Goal: Task Accomplishment & Management: Manage account settings

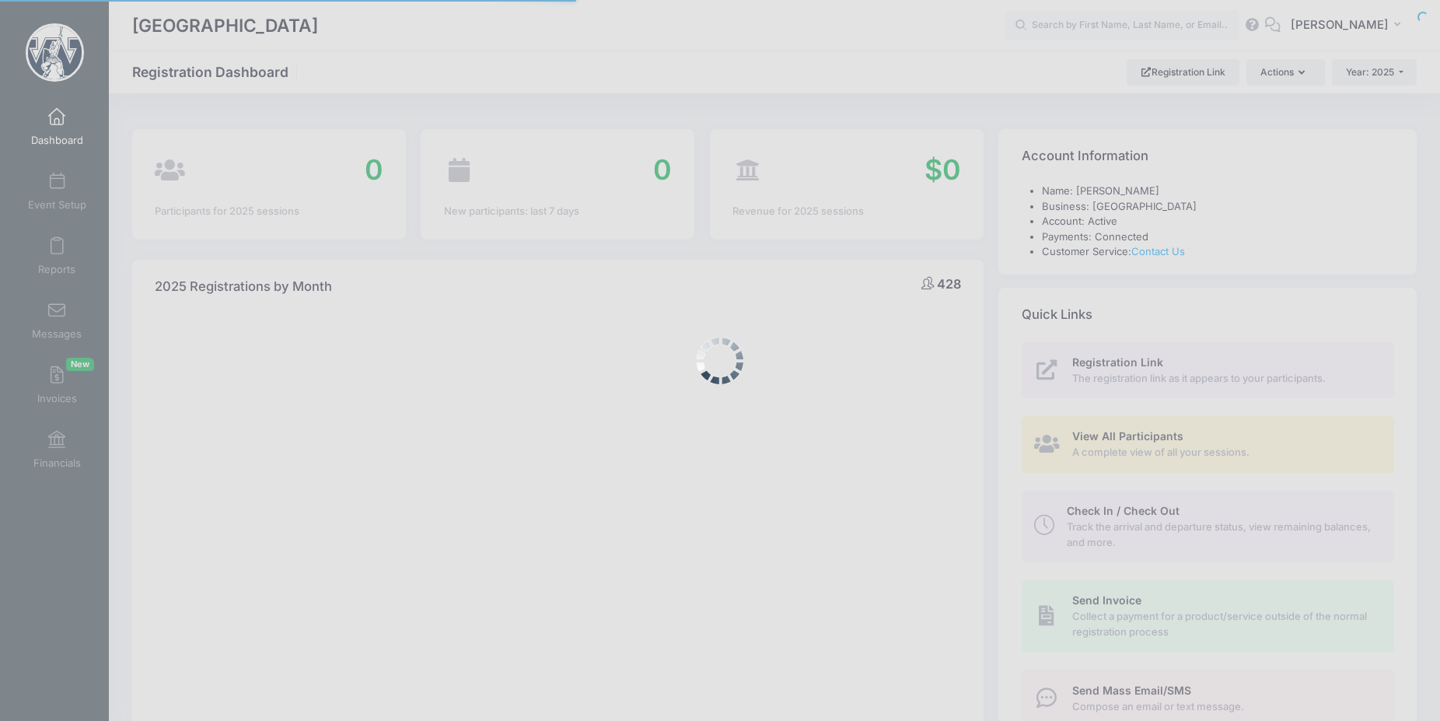
select select
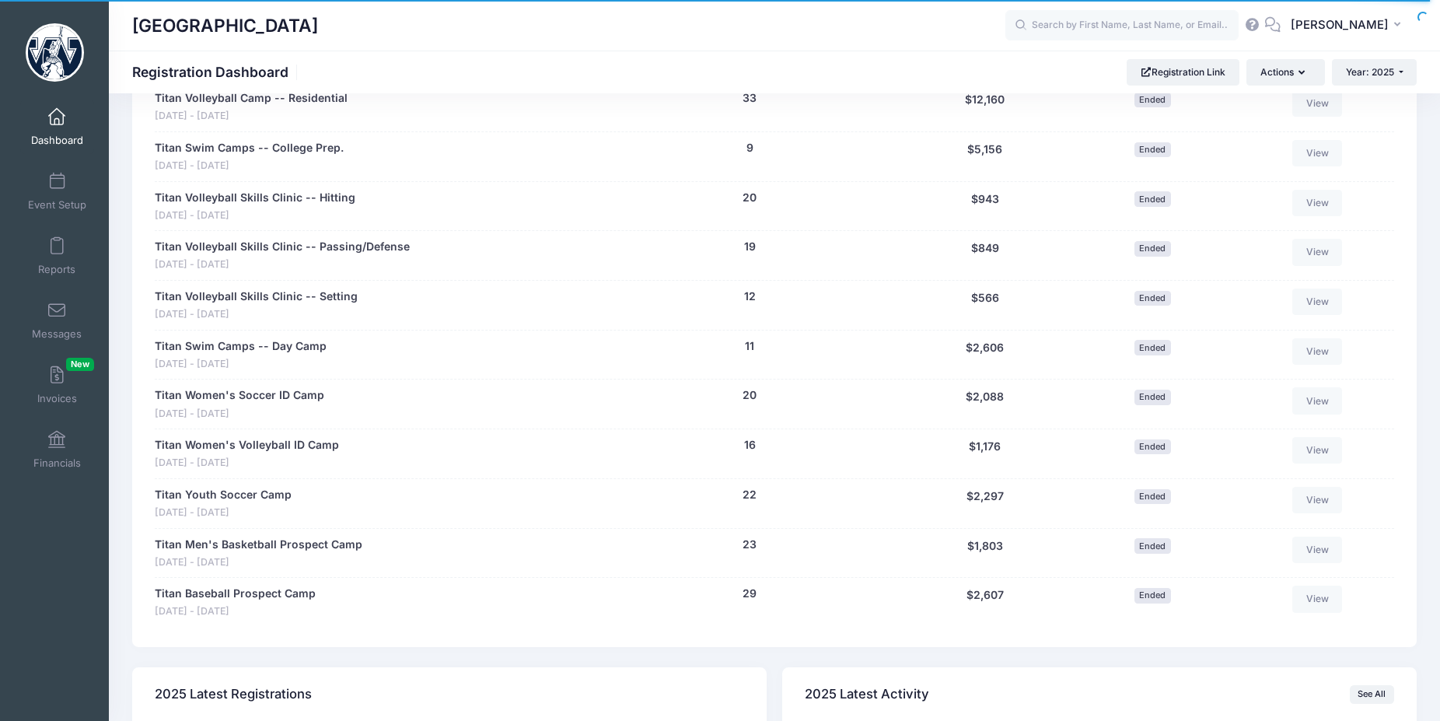
scroll to position [1269, 0]
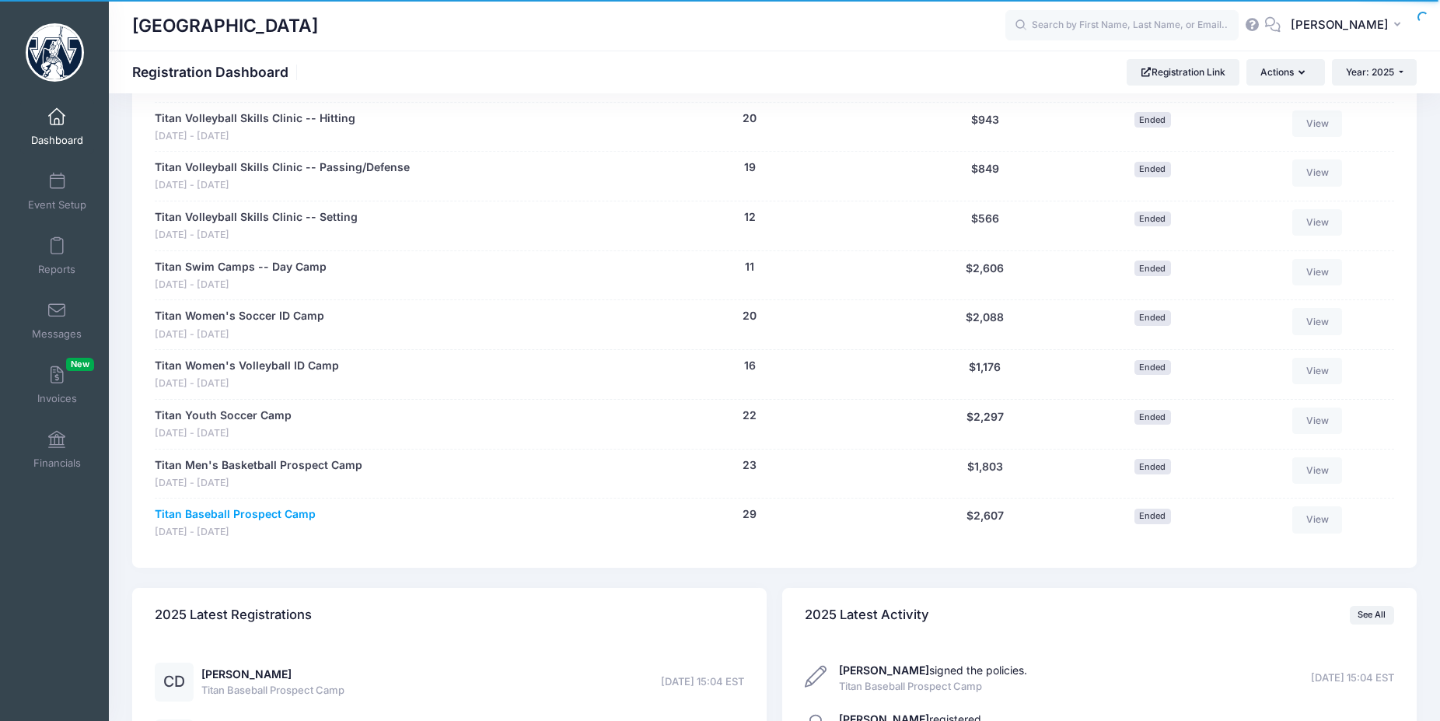
click at [292, 520] on link "Titan Baseball Prospect Camp" at bounding box center [235, 514] width 161 height 16
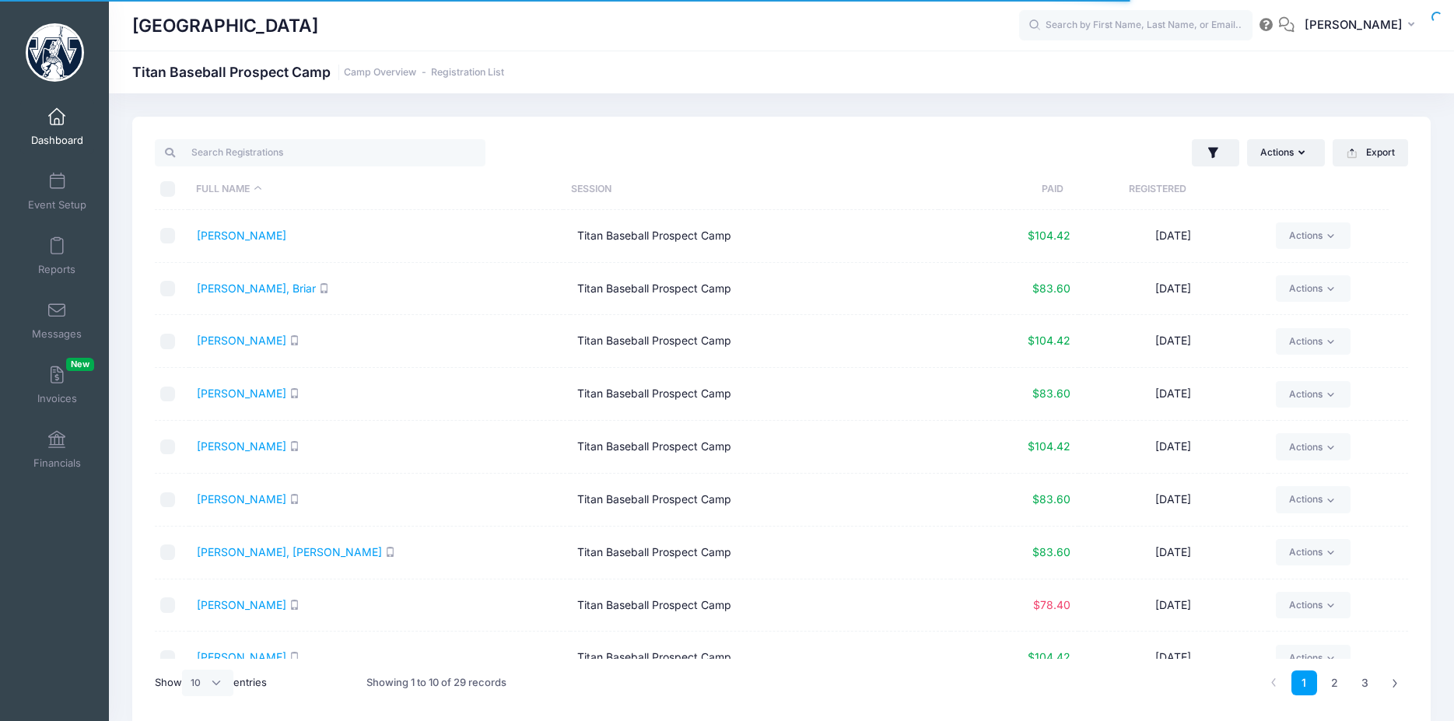
select select "10"
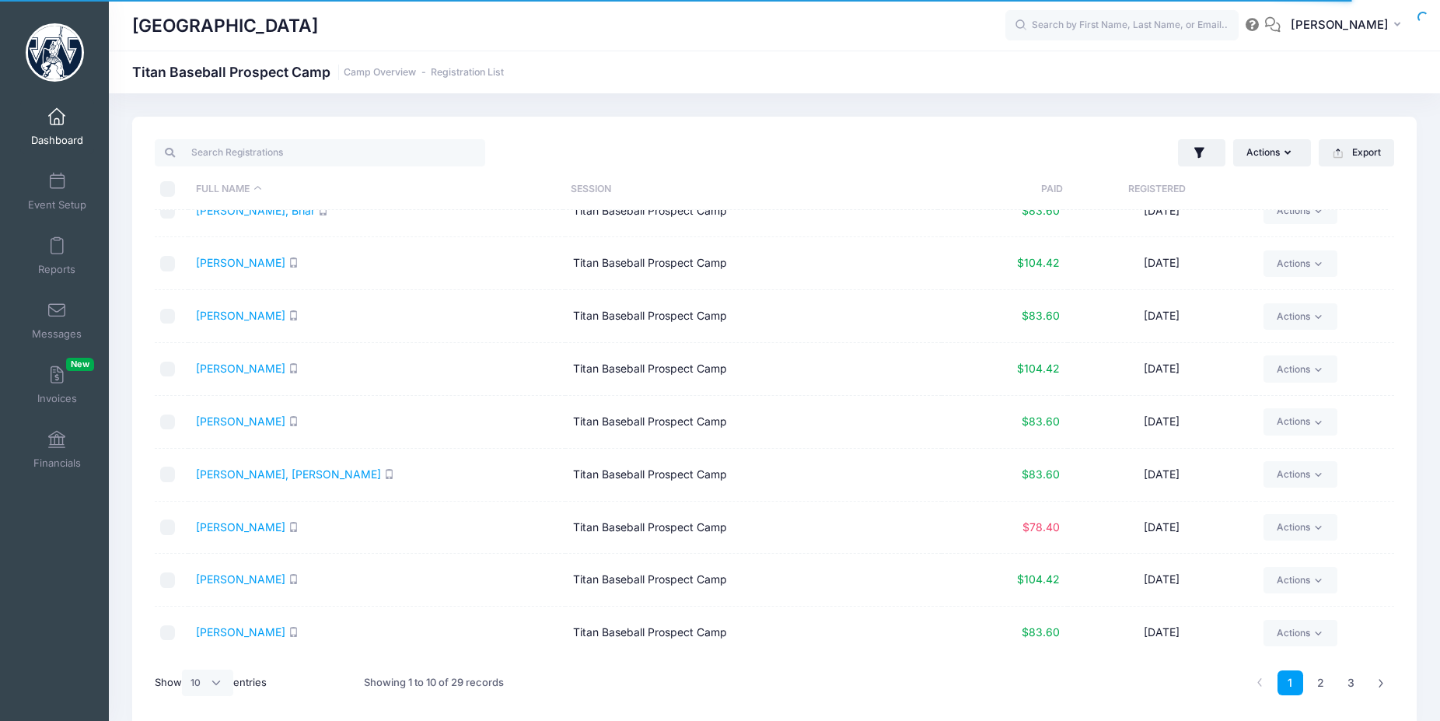
scroll to position [65, 0]
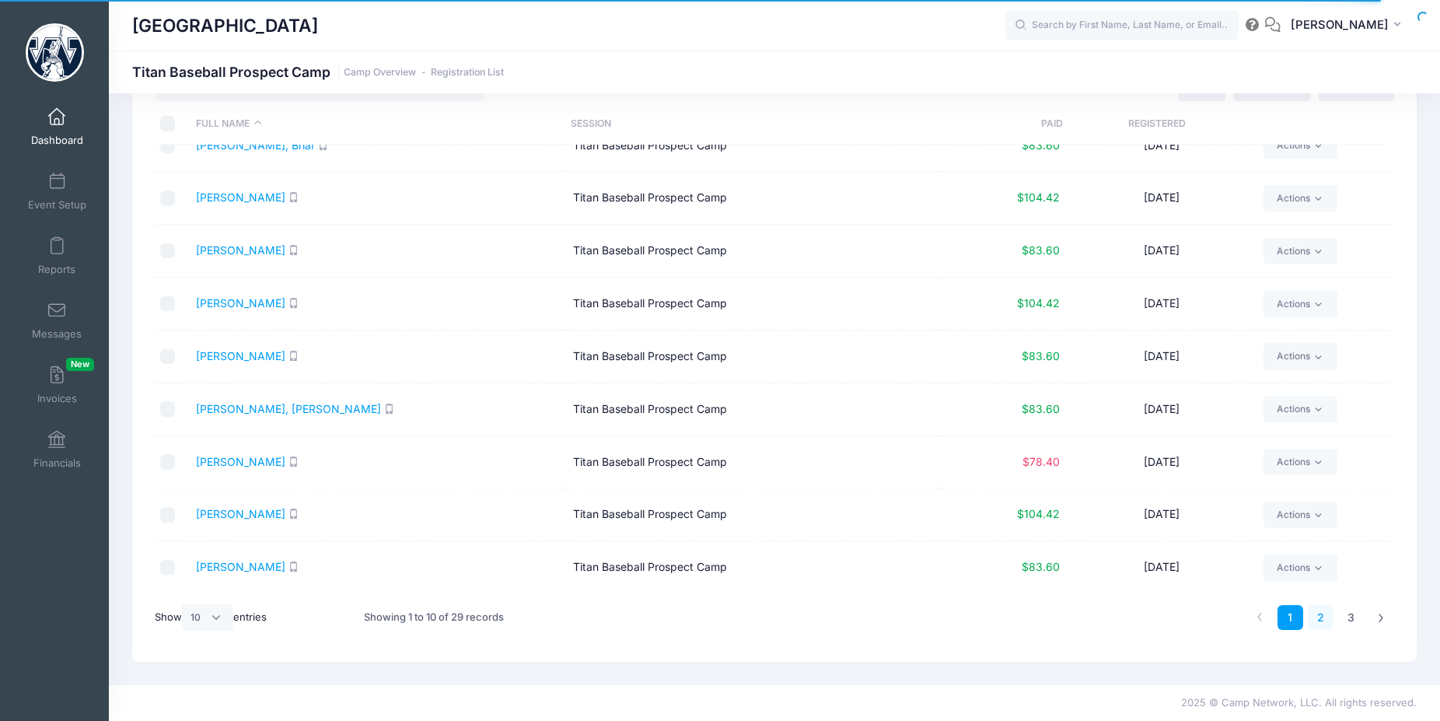
click at [1322, 619] on link "2" at bounding box center [1321, 618] width 26 height 26
click at [1286, 617] on link "1" at bounding box center [1291, 618] width 26 height 26
click at [1324, 617] on link "2" at bounding box center [1321, 618] width 26 height 26
click at [1348, 618] on link "3" at bounding box center [1352, 618] width 26 height 26
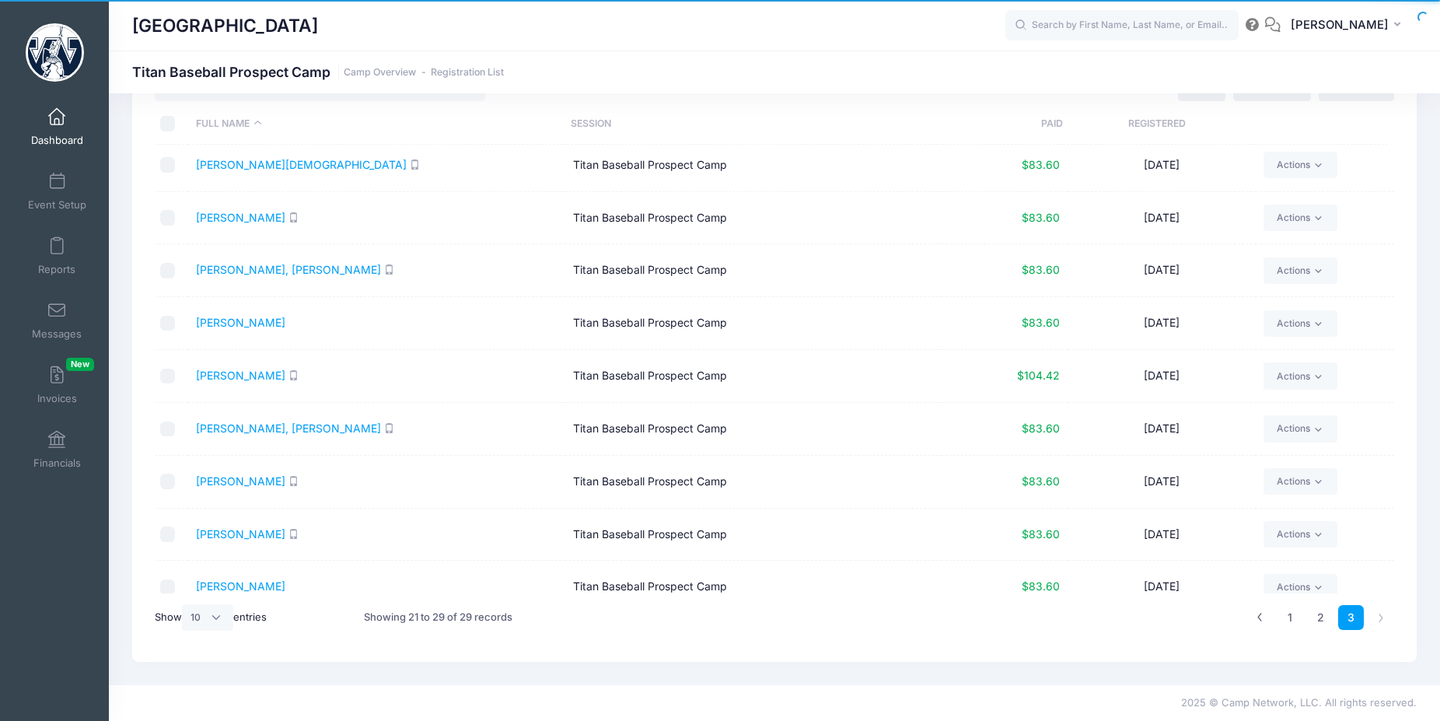
scroll to position [0, 0]
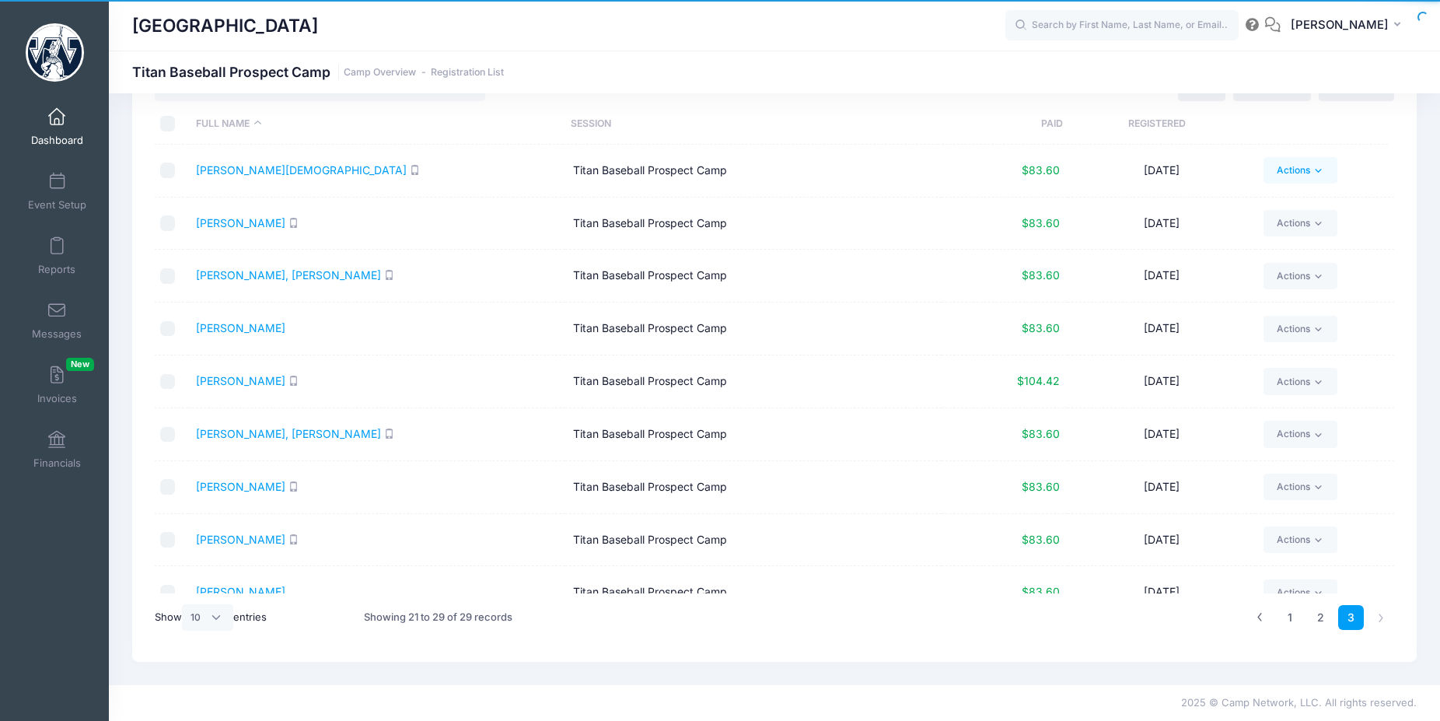
click at [1294, 168] on link "Actions" at bounding box center [1301, 170] width 74 height 26
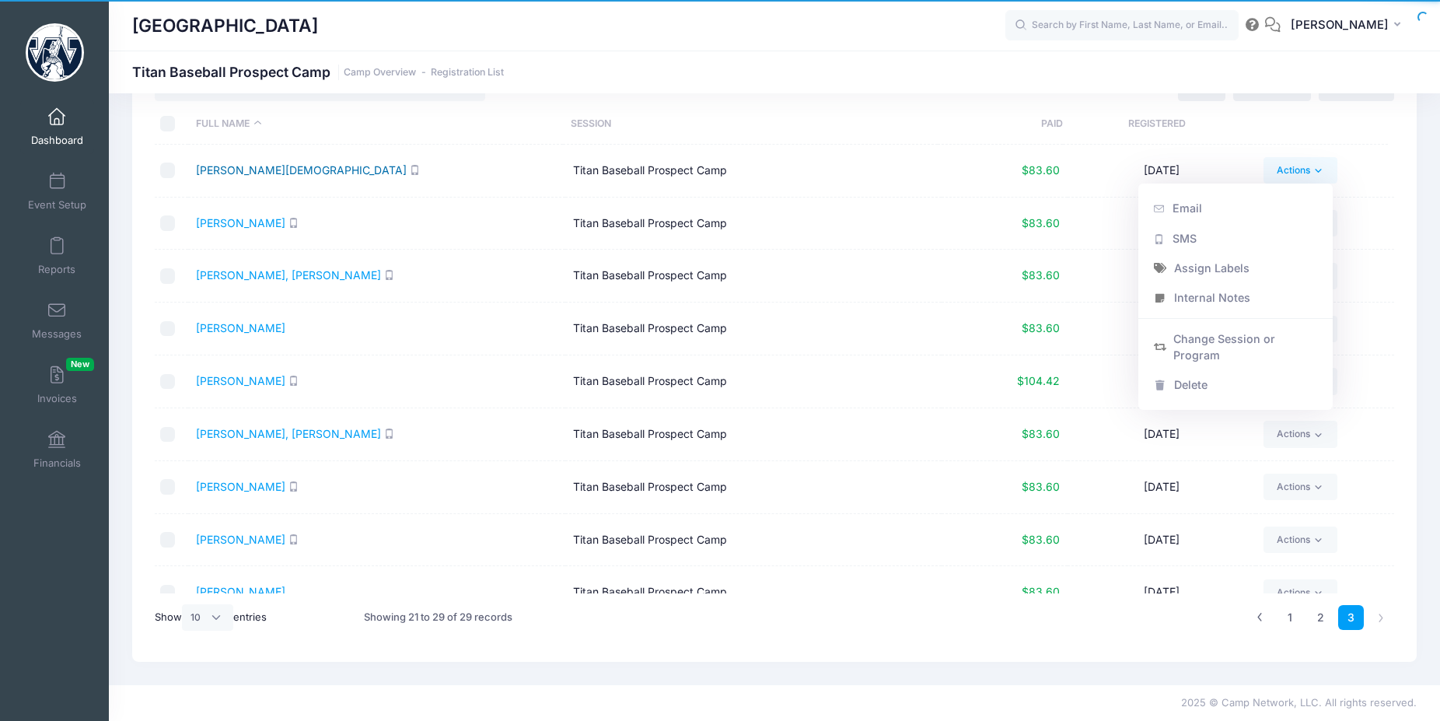
click at [261, 171] on link "[PERSON_NAME][DEMOGRAPHIC_DATA]" at bounding box center [301, 169] width 211 height 13
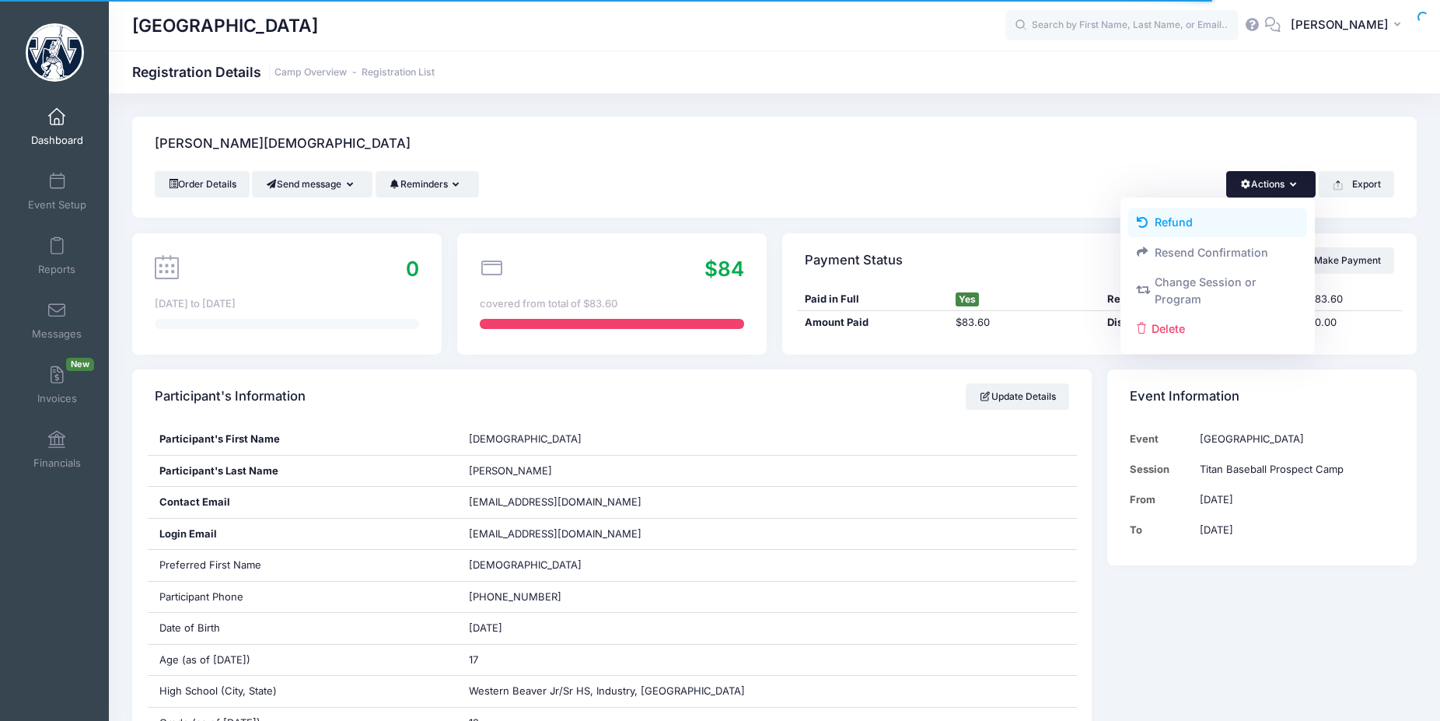
click at [1171, 220] on link "Refund" at bounding box center [1219, 223] width 180 height 30
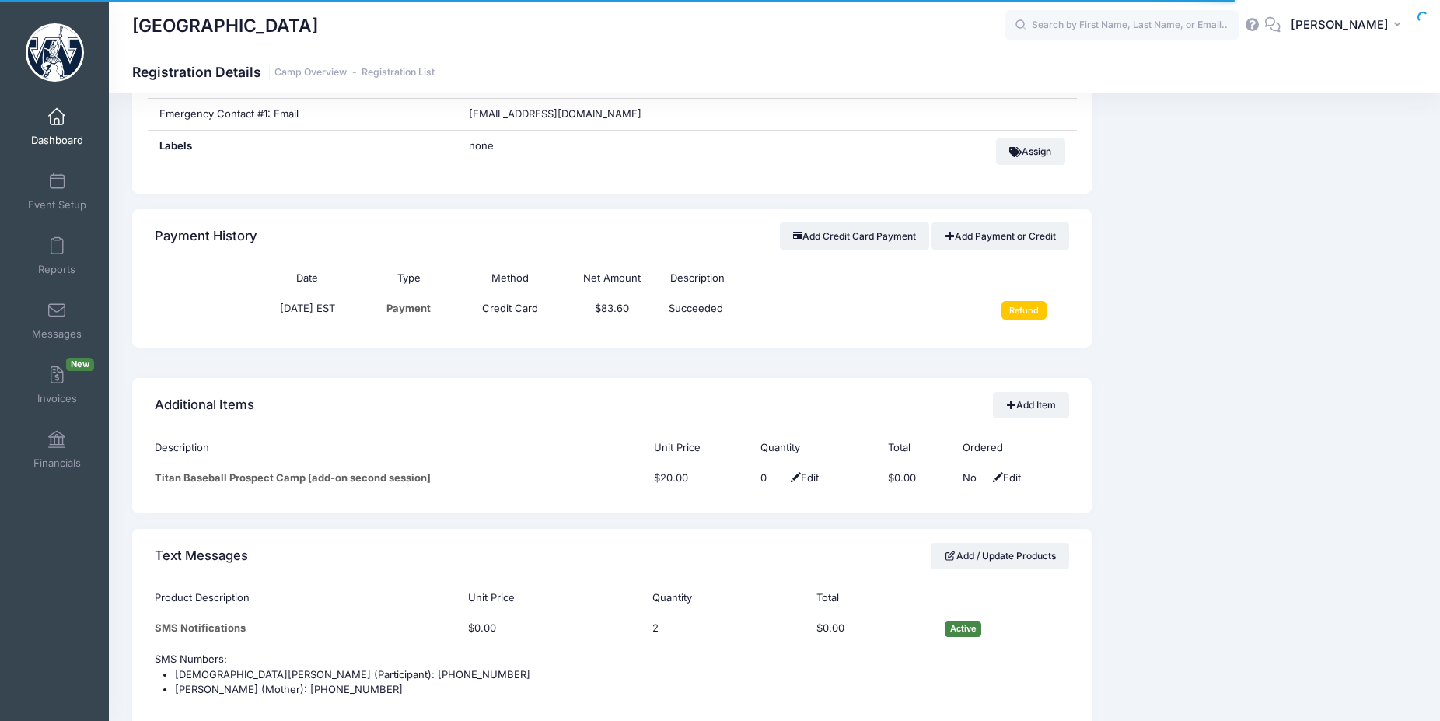
scroll to position [1174, 0]
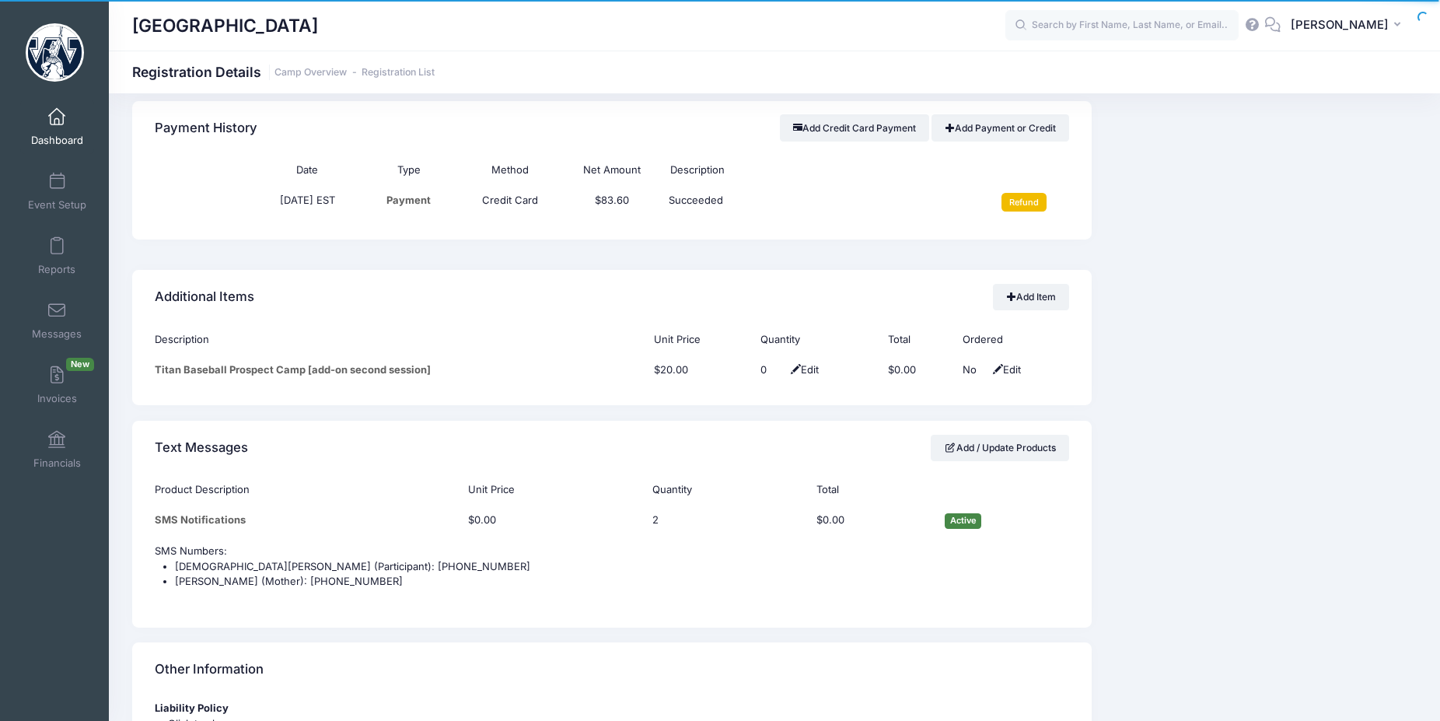
click at [1017, 201] on input "Refund" at bounding box center [1025, 202] width 46 height 19
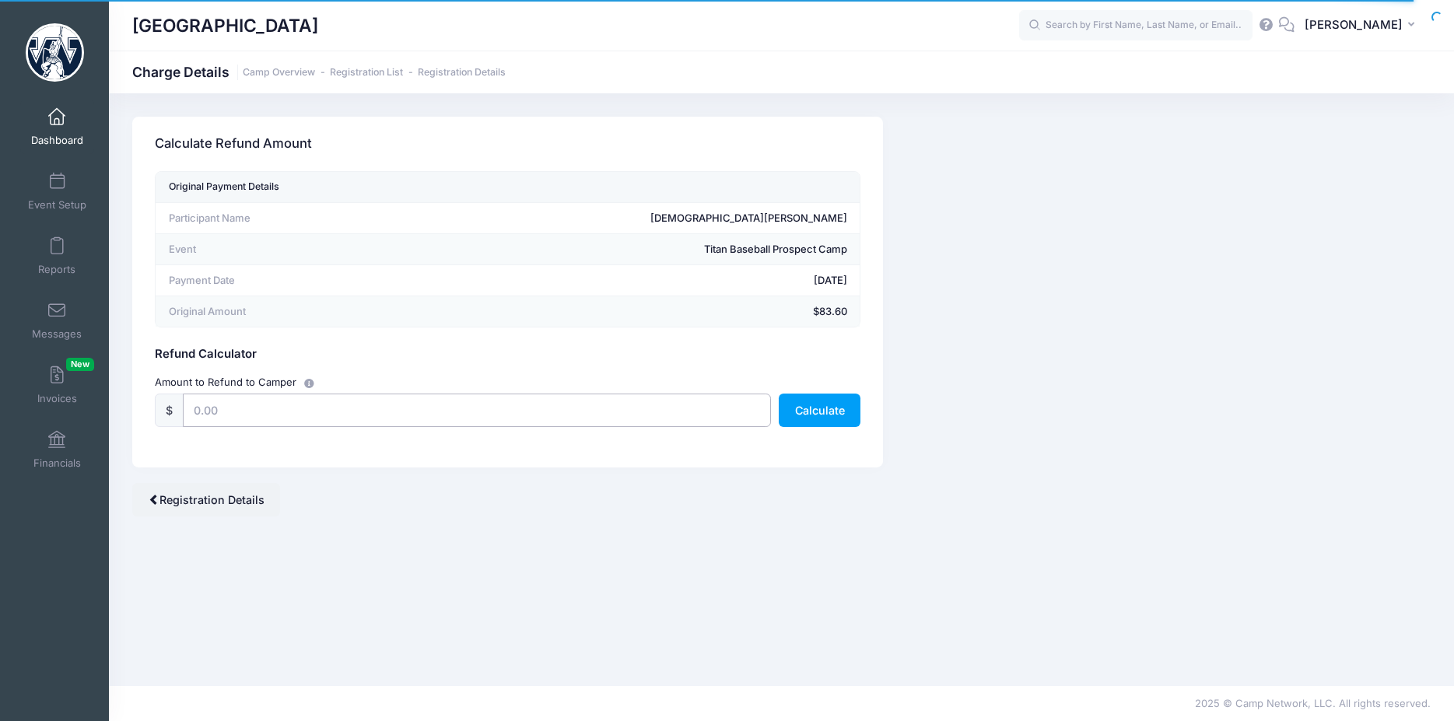
click at [316, 418] on input "text" at bounding box center [477, 410] width 588 height 33
type input "83.60"
click at [810, 415] on button "Calculate" at bounding box center [820, 410] width 82 height 33
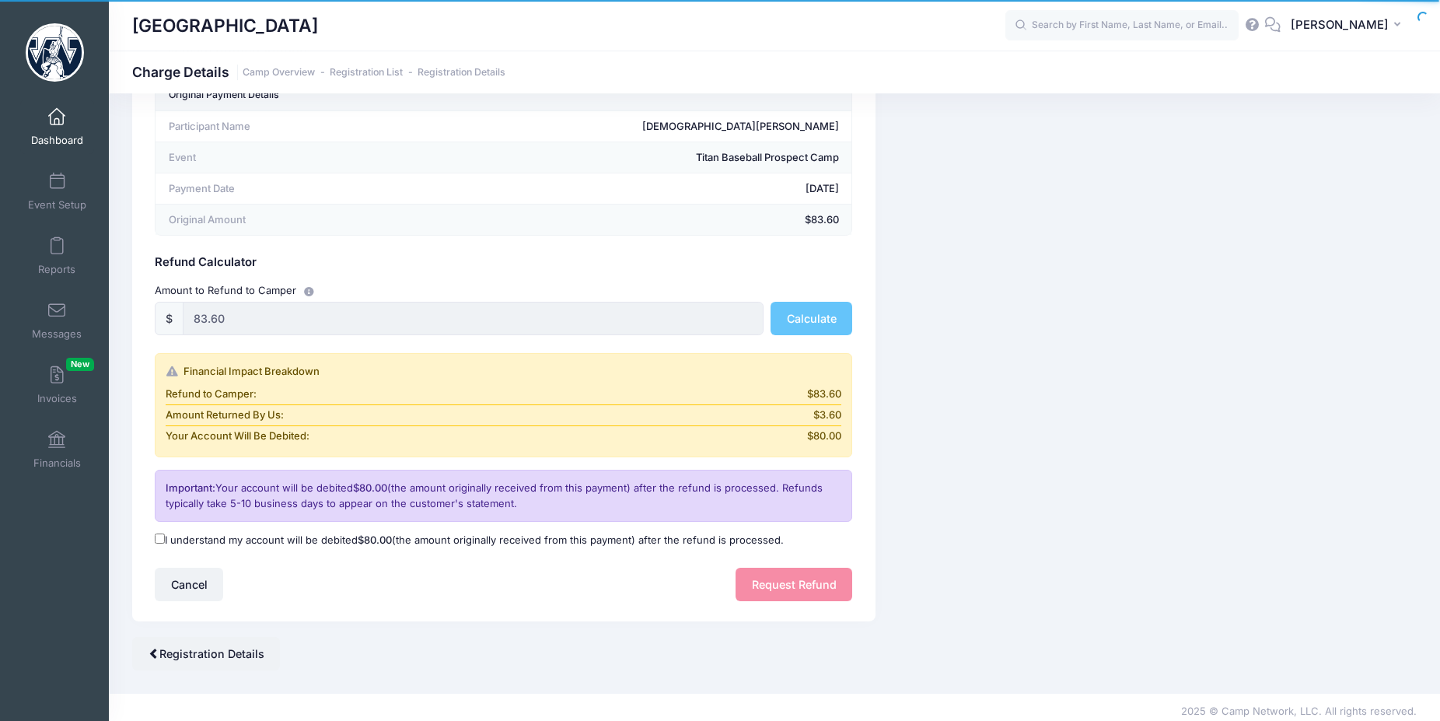
scroll to position [100, 0]
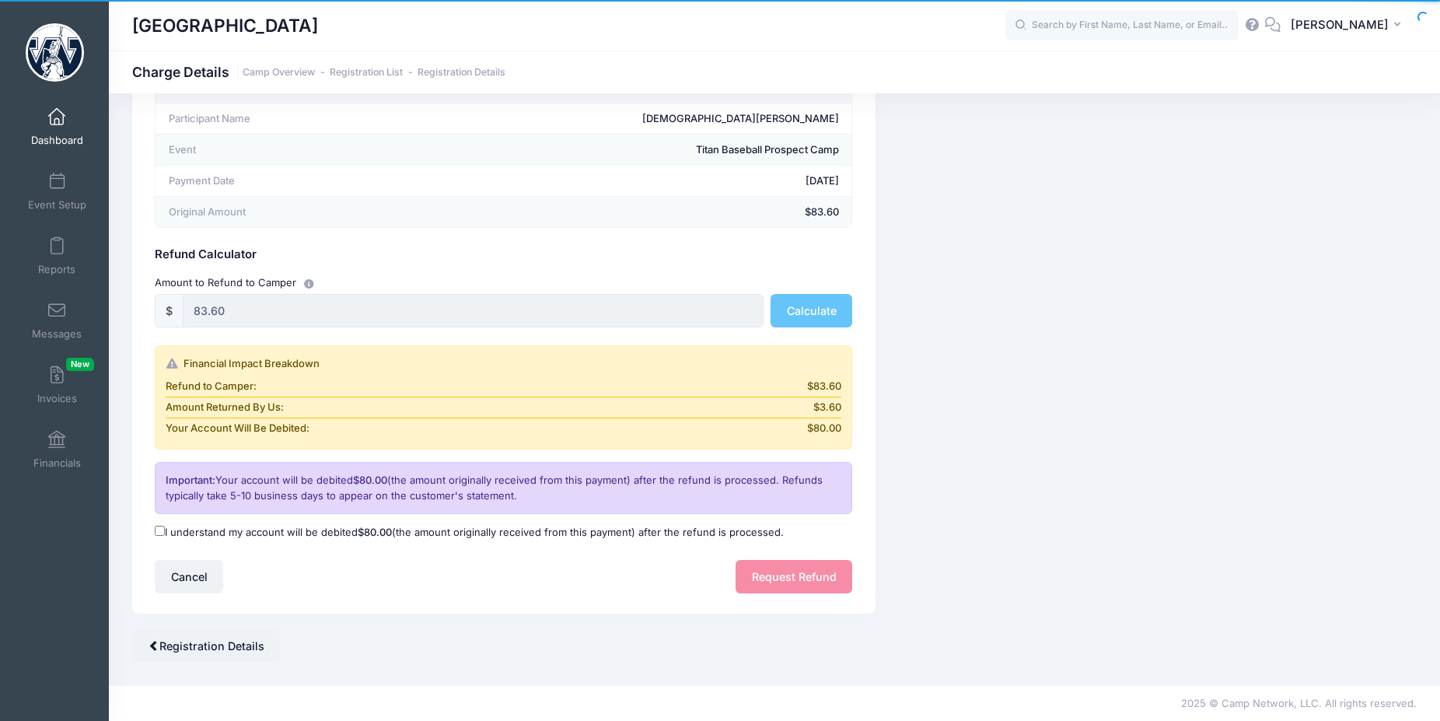
click at [160, 533] on input "I understand my account will be debited $80.00 (the amount originally received …" at bounding box center [160, 531] width 10 height 10
checkbox input "true"
click at [803, 574] on button "Request Refund" at bounding box center [794, 576] width 117 height 33
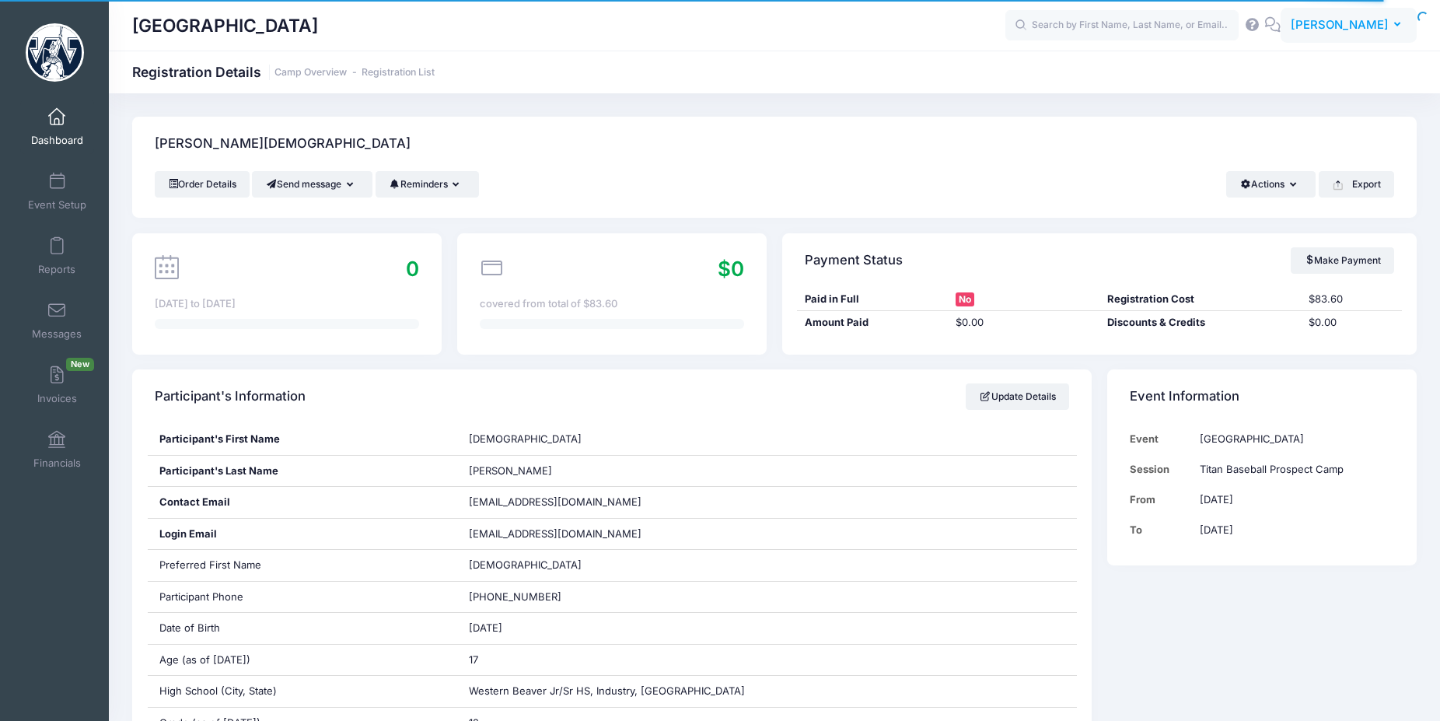
click at [1382, 27] on span "[PERSON_NAME]" at bounding box center [1340, 24] width 98 height 17
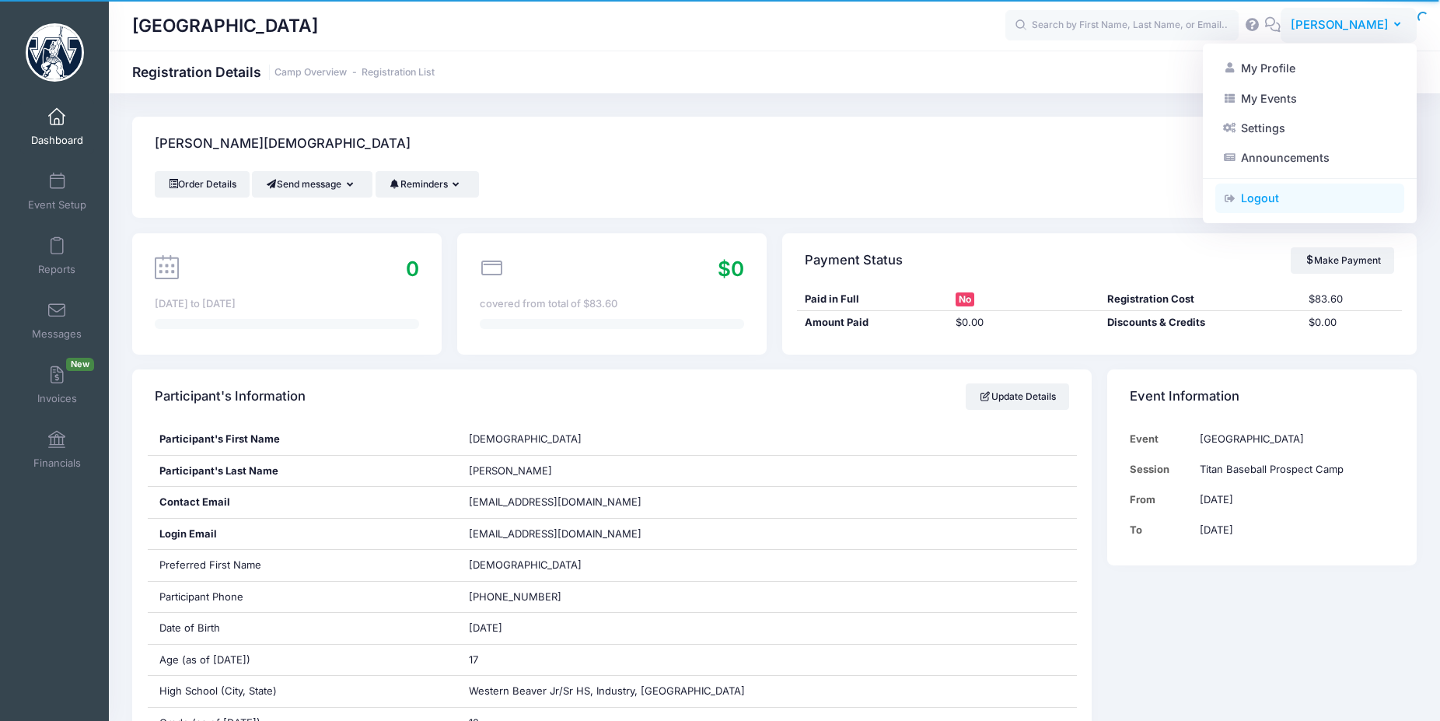
click at [1264, 194] on link "Logout" at bounding box center [1310, 199] width 189 height 30
